Goal: Find specific page/section: Find specific page/section

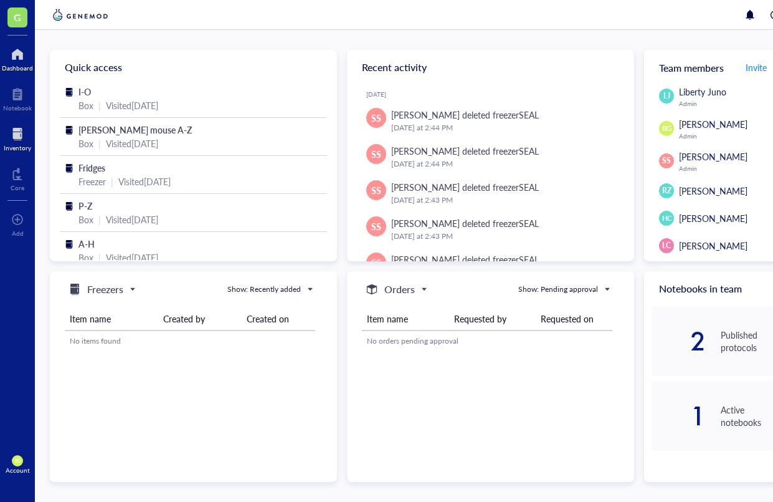
click at [22, 130] on div at bounding box center [17, 134] width 27 height 20
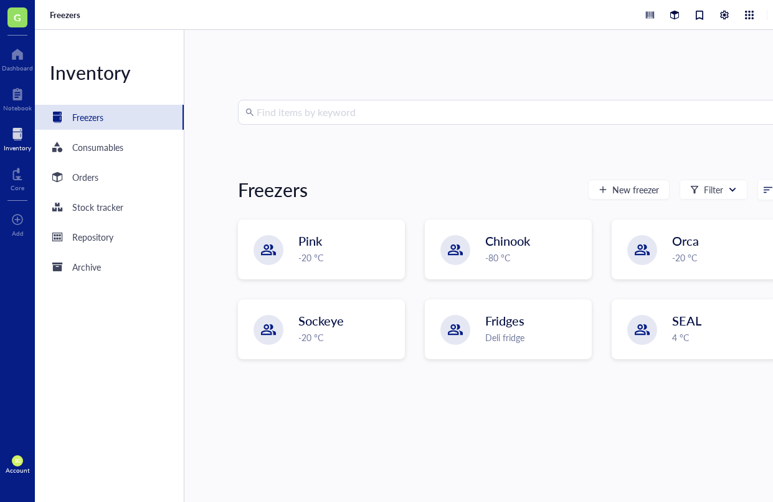
click at [317, 119] on input "search" at bounding box center [514, 112] width 515 height 24
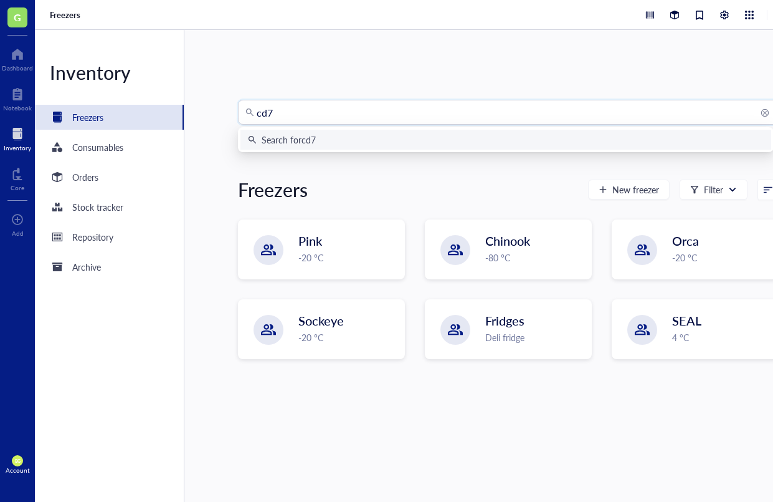
type input "cd74"
